Goal: Complete application form

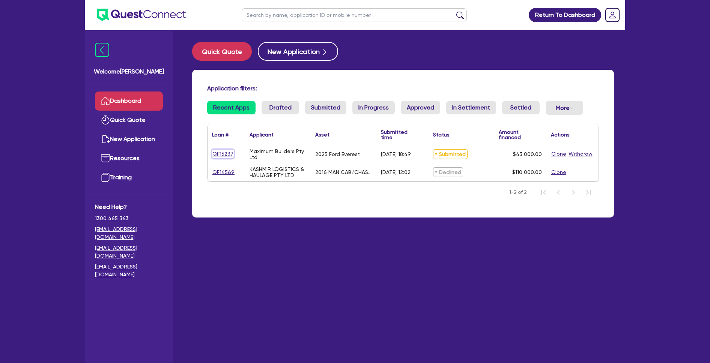
click at [226, 154] on link "QF15237" at bounding box center [223, 154] width 22 height 9
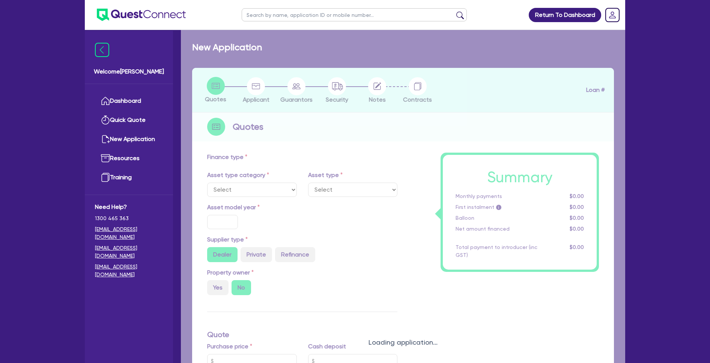
select select "CARS_AND_LIGHT_TRUCKS"
type input "2025"
radio input "true"
type input "53,000"
type input "10,000"
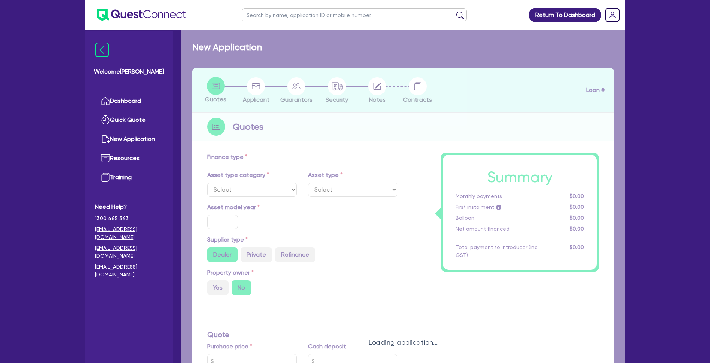
type input "20"
type input "10,600"
type input "10"
type input "4,300"
type input "17"
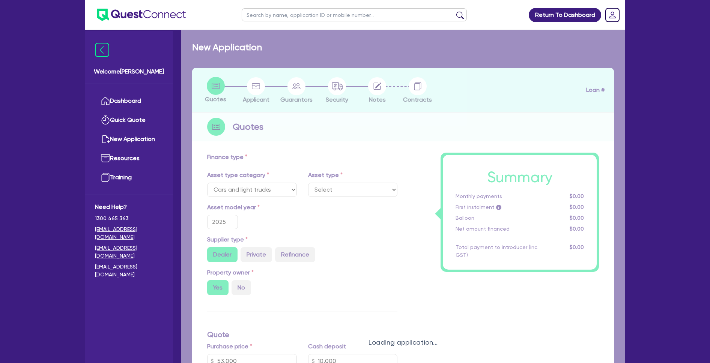
select select "VANS_AND_UTES"
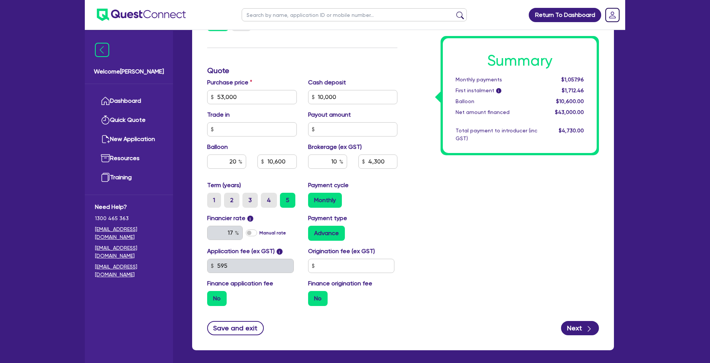
scroll to position [313, 0]
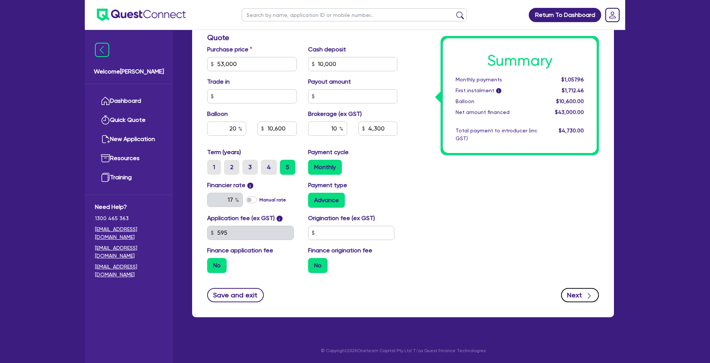
click at [582, 295] on button "Next" at bounding box center [580, 295] width 38 height 14
select select "COMPANY"
select select "BUILDING_CONSTRUCTION"
select select "BUSINESSES_CONSTRUCTION_SERVICES"
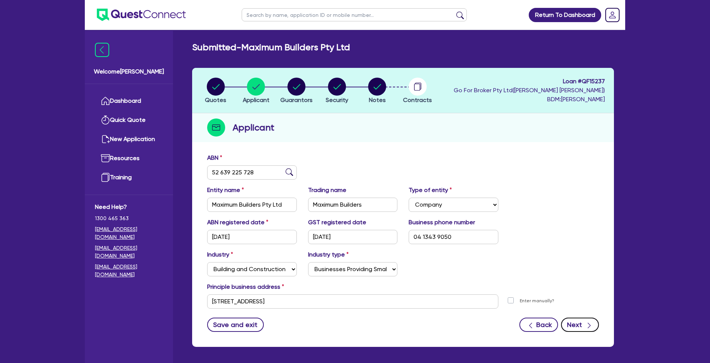
click at [584, 322] on button "Next" at bounding box center [580, 325] width 38 height 14
select select "MR"
select select "QLD"
select select "SINGLE"
select select "PROPERTY"
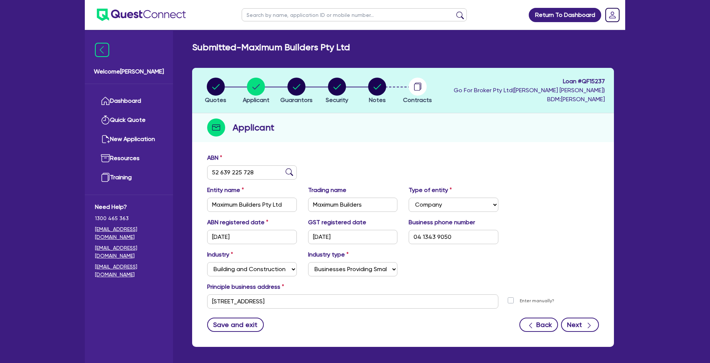
select select "PROPERTY"
select select "VEHICLE"
select select "EQUIPMENT"
select select "CASH"
select select "MORTGAGE"
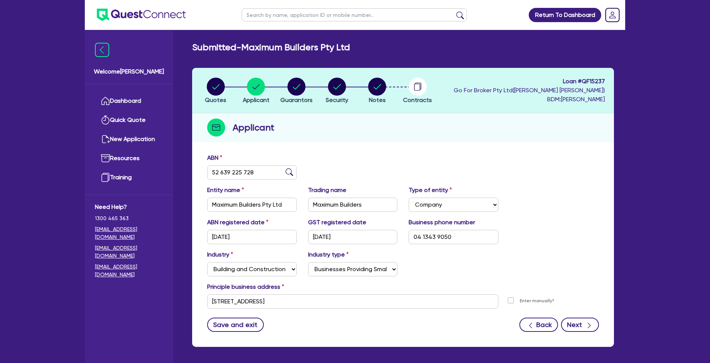
select select "VEHICLE_LOAN"
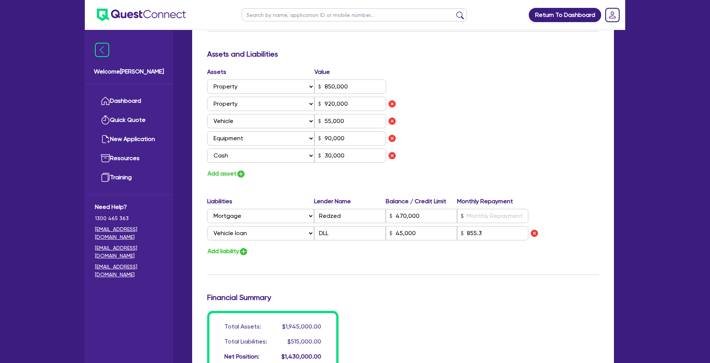
scroll to position [593, 0]
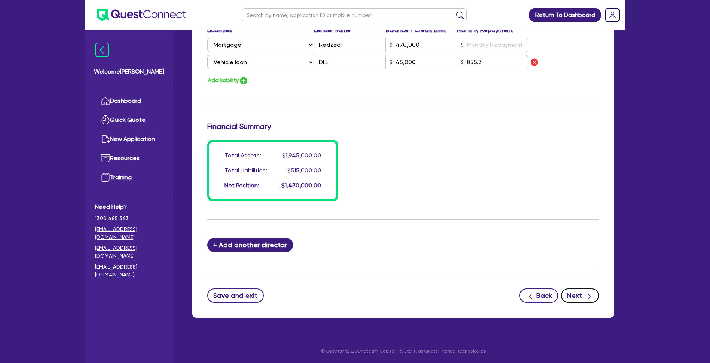
click at [577, 292] on button "Next" at bounding box center [580, 296] width 38 height 14
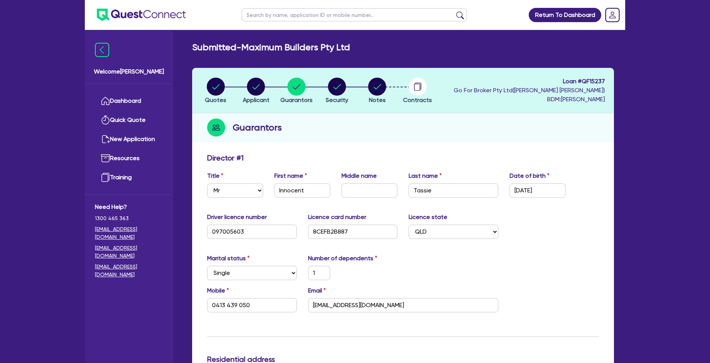
select select "CARS_AND_LIGHT_TRUCKS"
select select "VANS_AND_UTES"
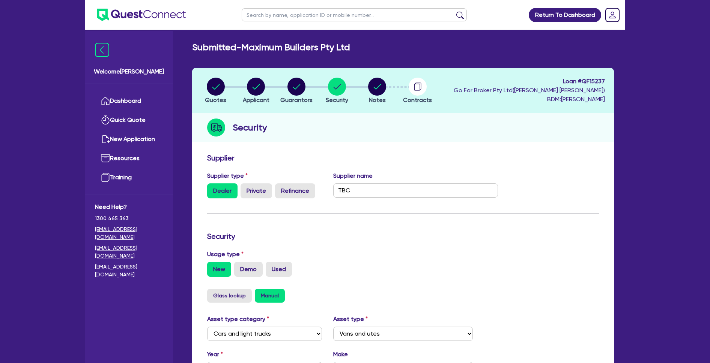
scroll to position [209, 0]
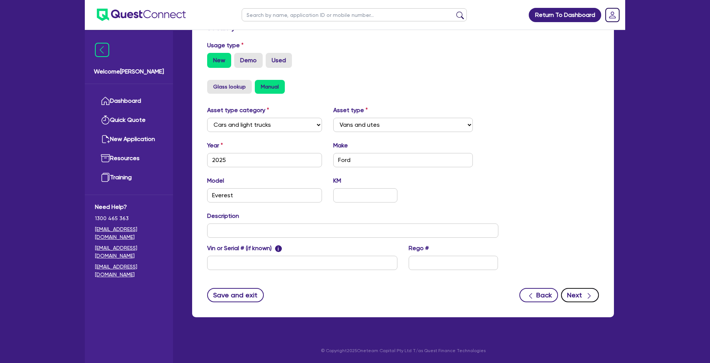
click at [576, 295] on button "Next" at bounding box center [580, 295] width 38 height 14
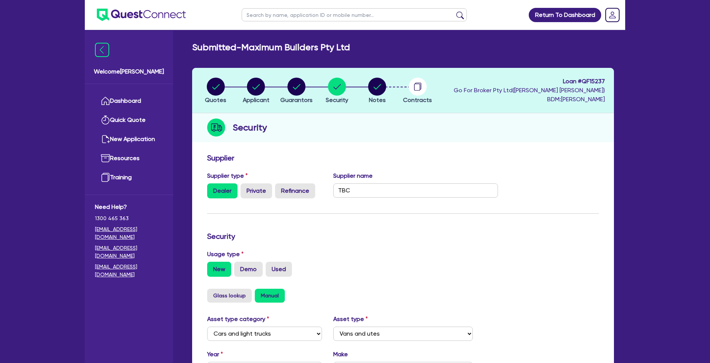
select select "Quest Finance - Own Book"
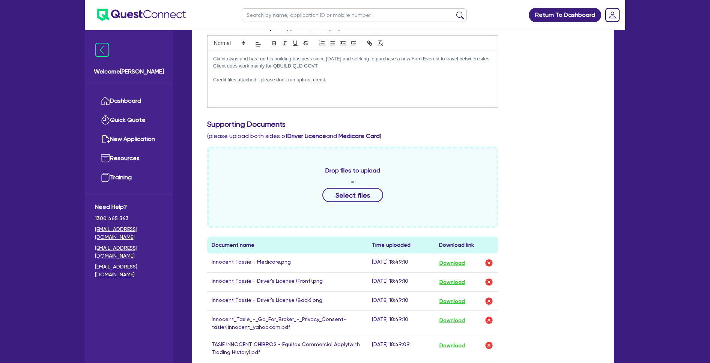
scroll to position [185, 0]
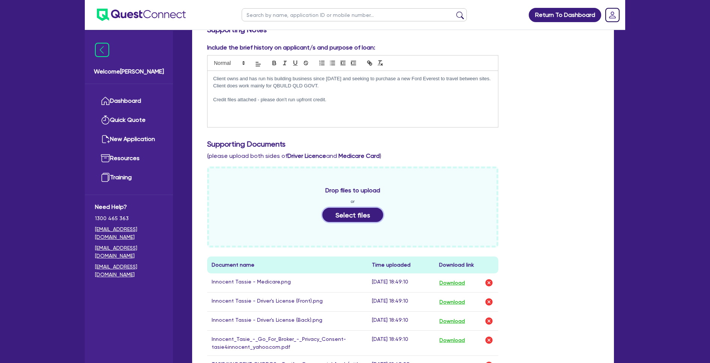
click at [369, 213] on button "Select files" at bounding box center [352, 215] width 61 height 14
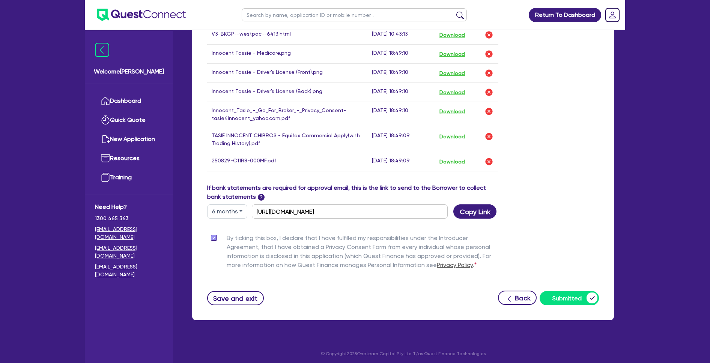
scroll to position [436, 0]
